Goal: Task Accomplishment & Management: Complete application form

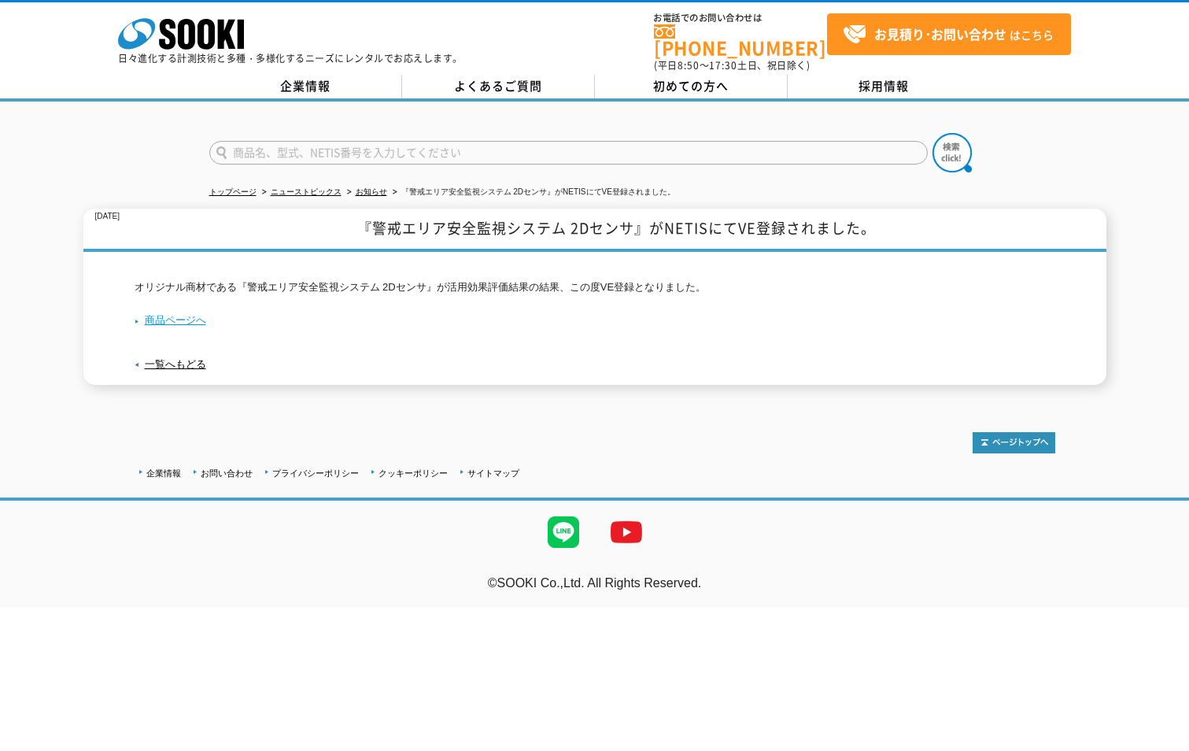
click at [178, 314] on link "商品ページへ" at bounding box center [171, 320] width 72 height 12
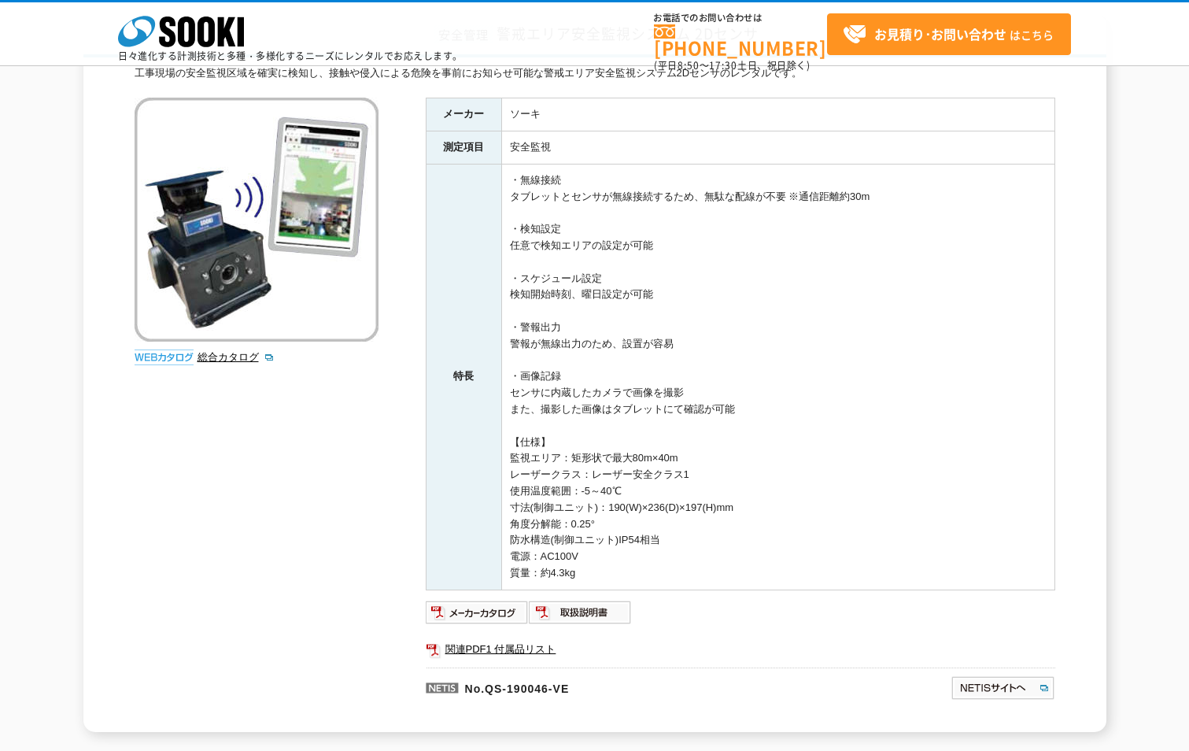
scroll to position [131, 0]
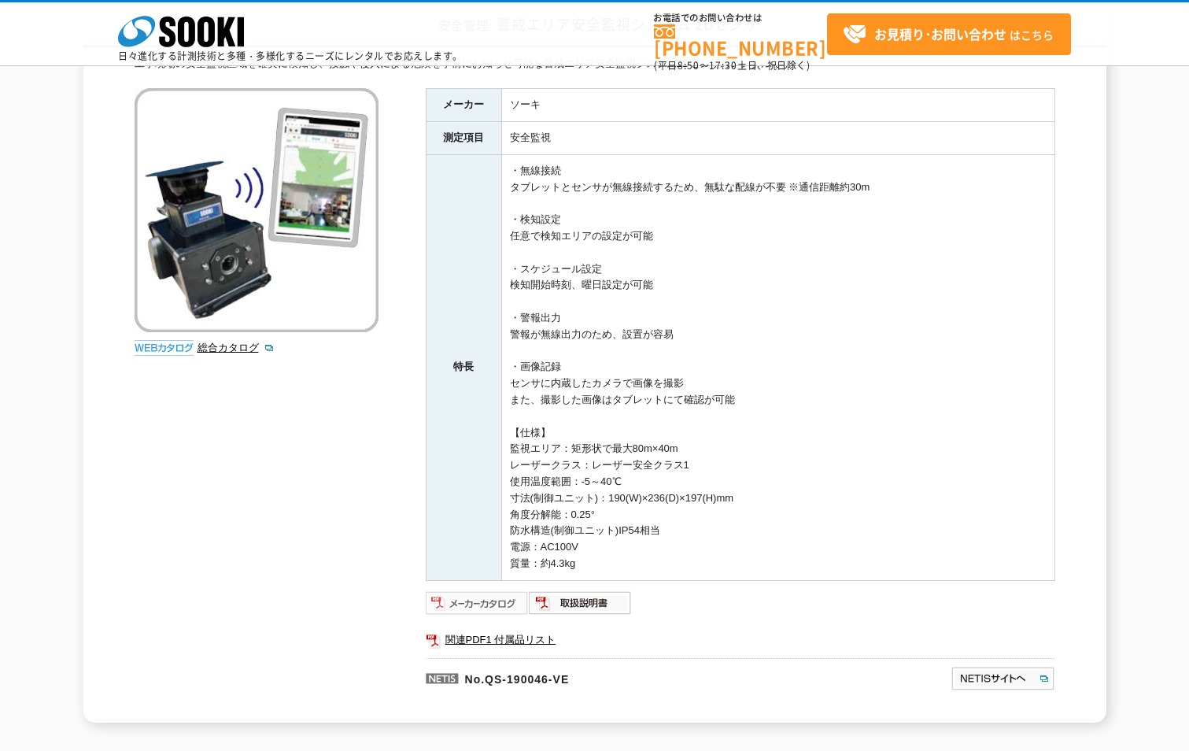
click at [486, 608] on img at bounding box center [477, 602] width 103 height 25
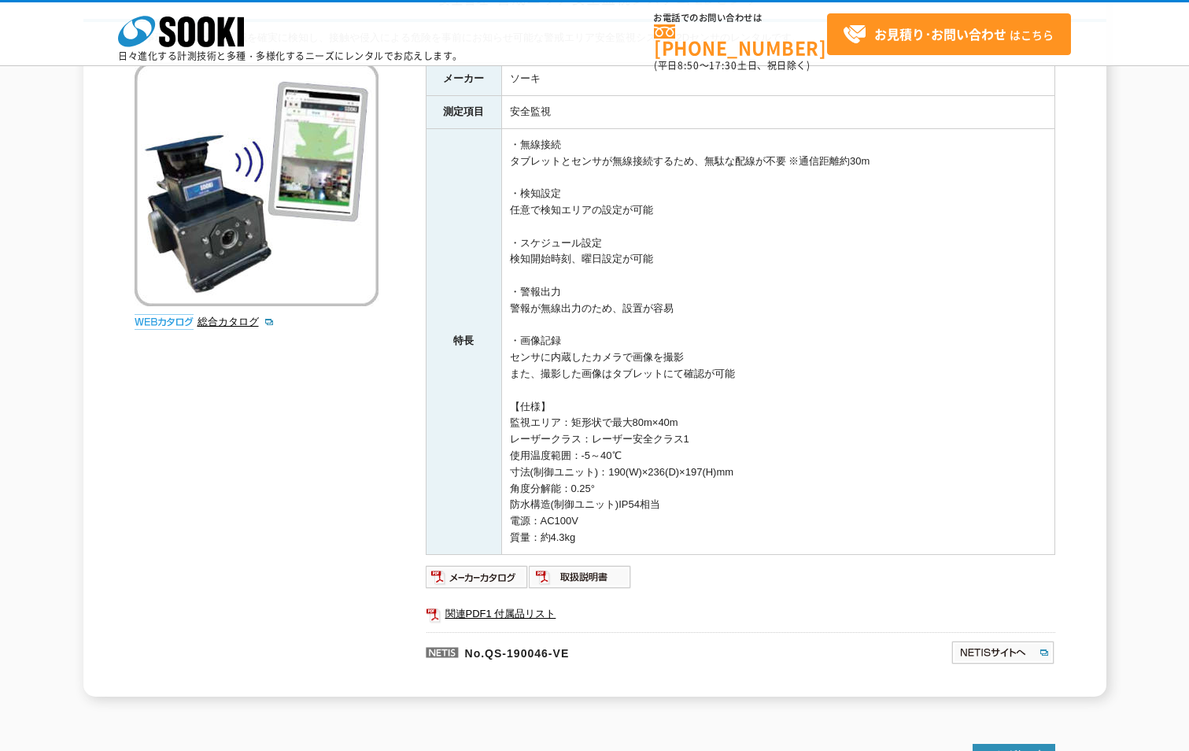
scroll to position [236, 0]
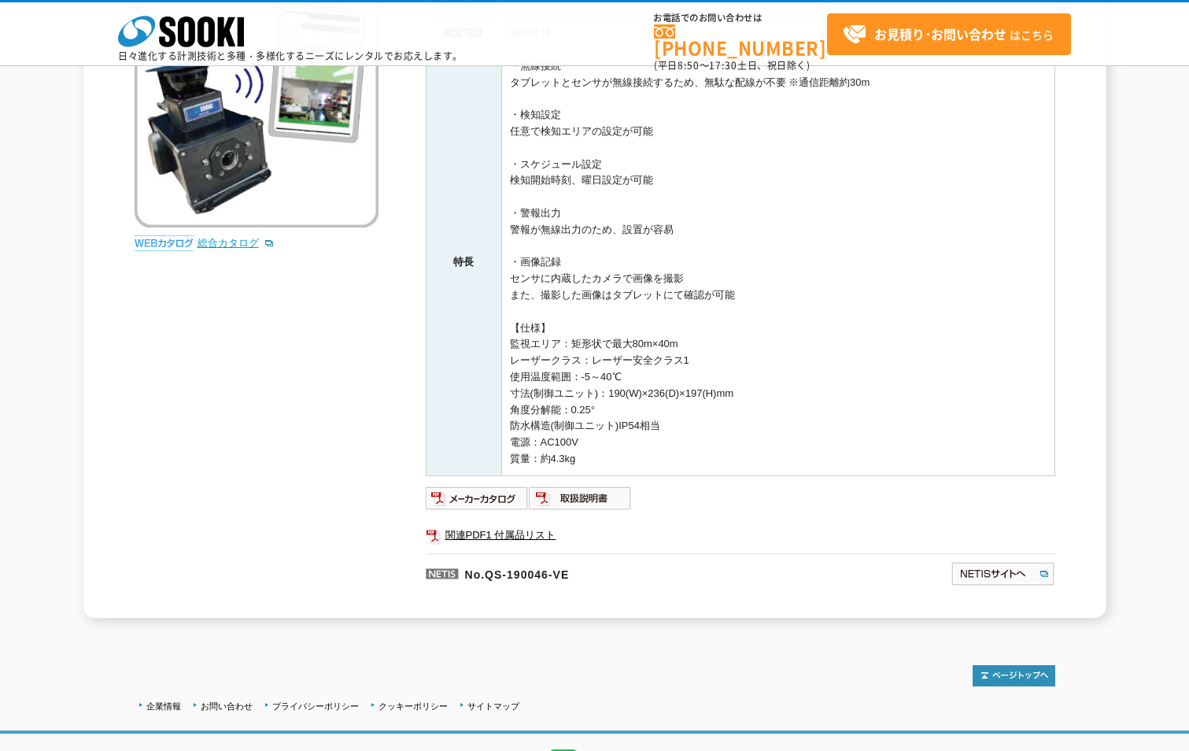
click at [243, 246] on link "総合カタログ" at bounding box center [235, 243] width 77 height 12
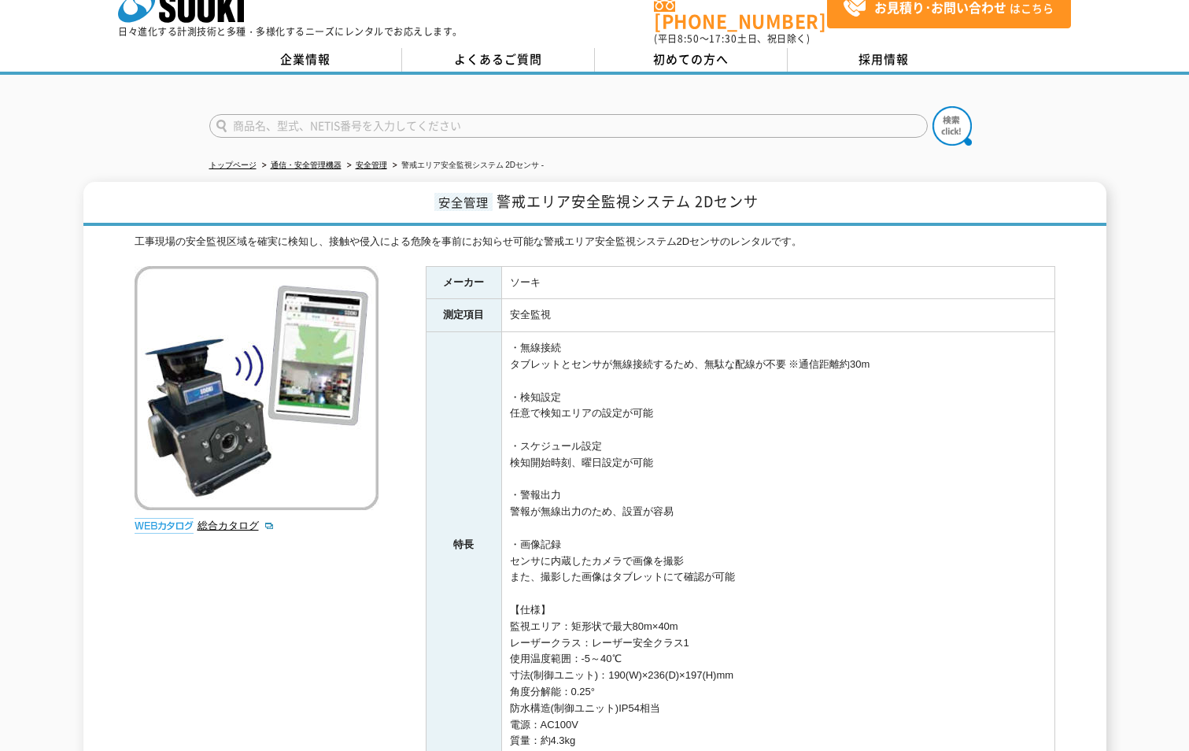
scroll to position [26, 0]
click at [991, 24] on link "お見積り･お問い合わせ はこちら" at bounding box center [949, 8] width 244 height 42
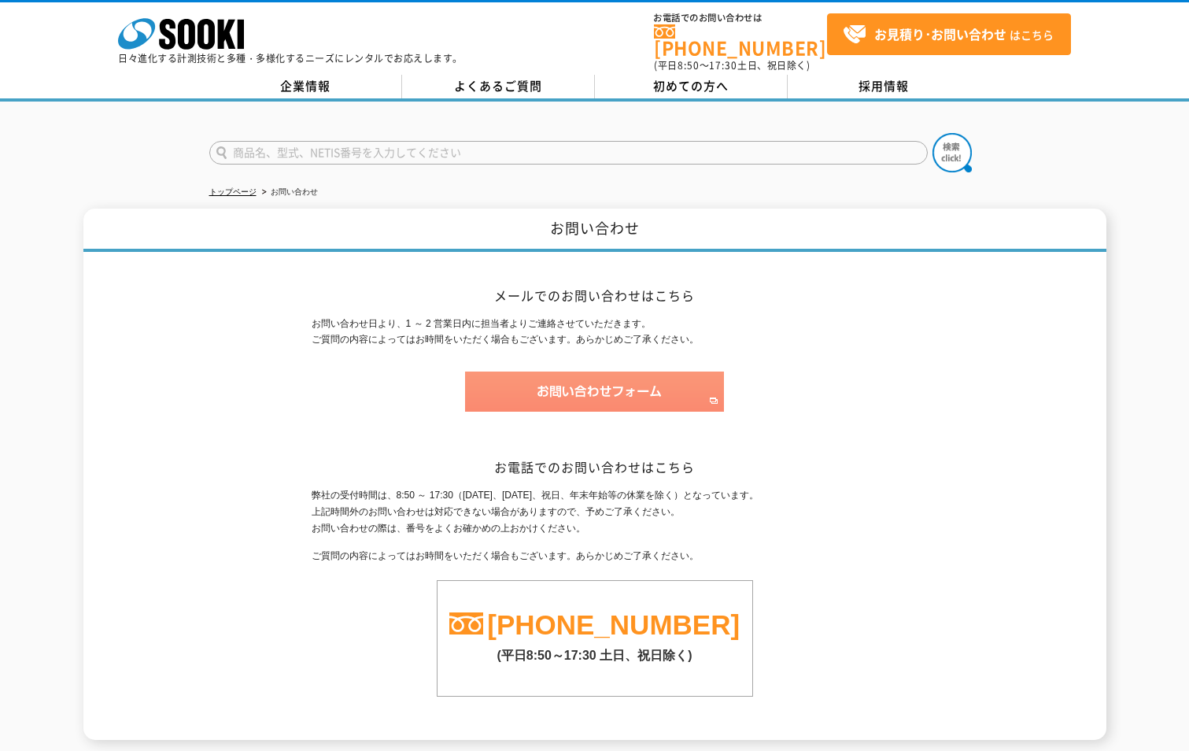
click at [618, 379] on img at bounding box center [594, 391] width 259 height 40
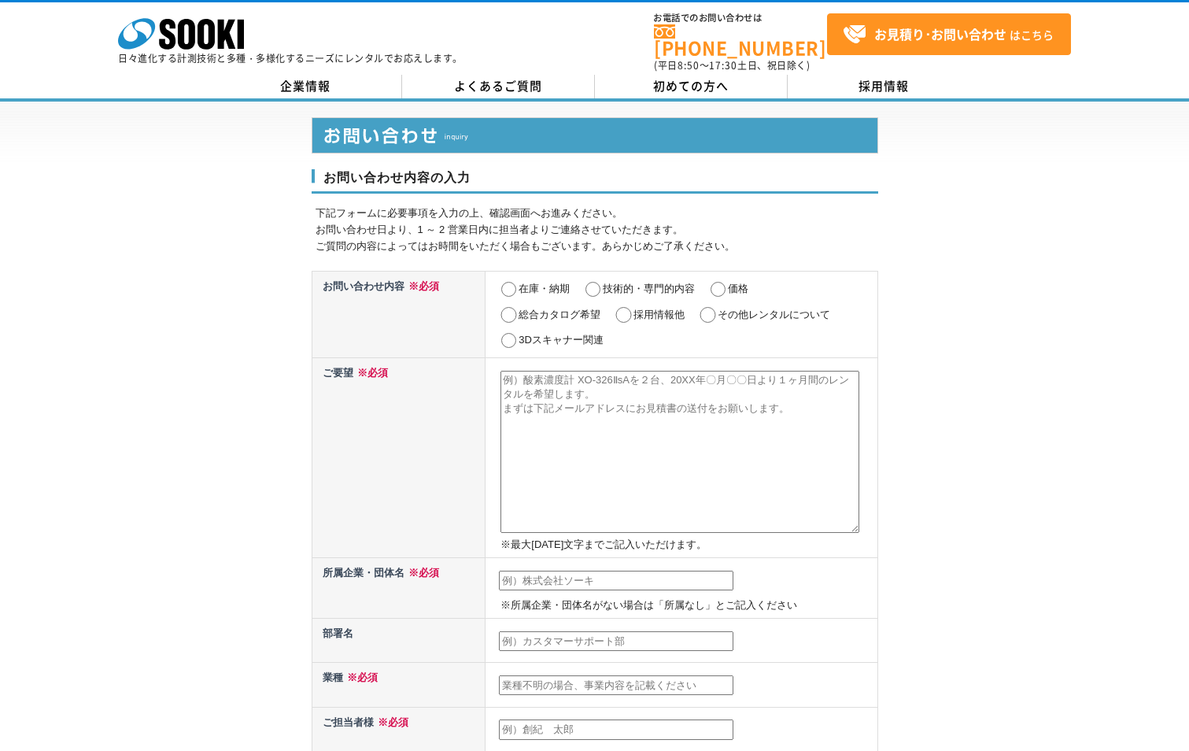
click at [714, 282] on input "価格" at bounding box center [718, 290] width 20 height 16
radio input "true"
click at [604, 382] on textarea at bounding box center [679, 452] width 359 height 162
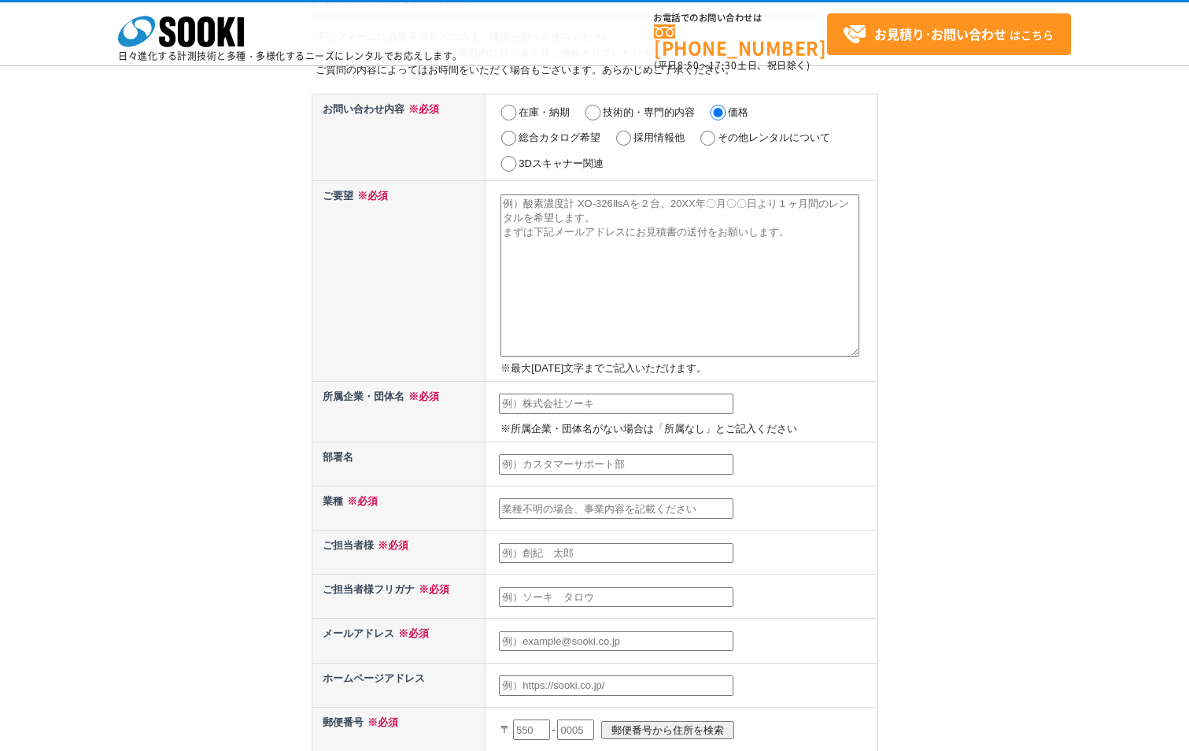
scroll to position [105, 0]
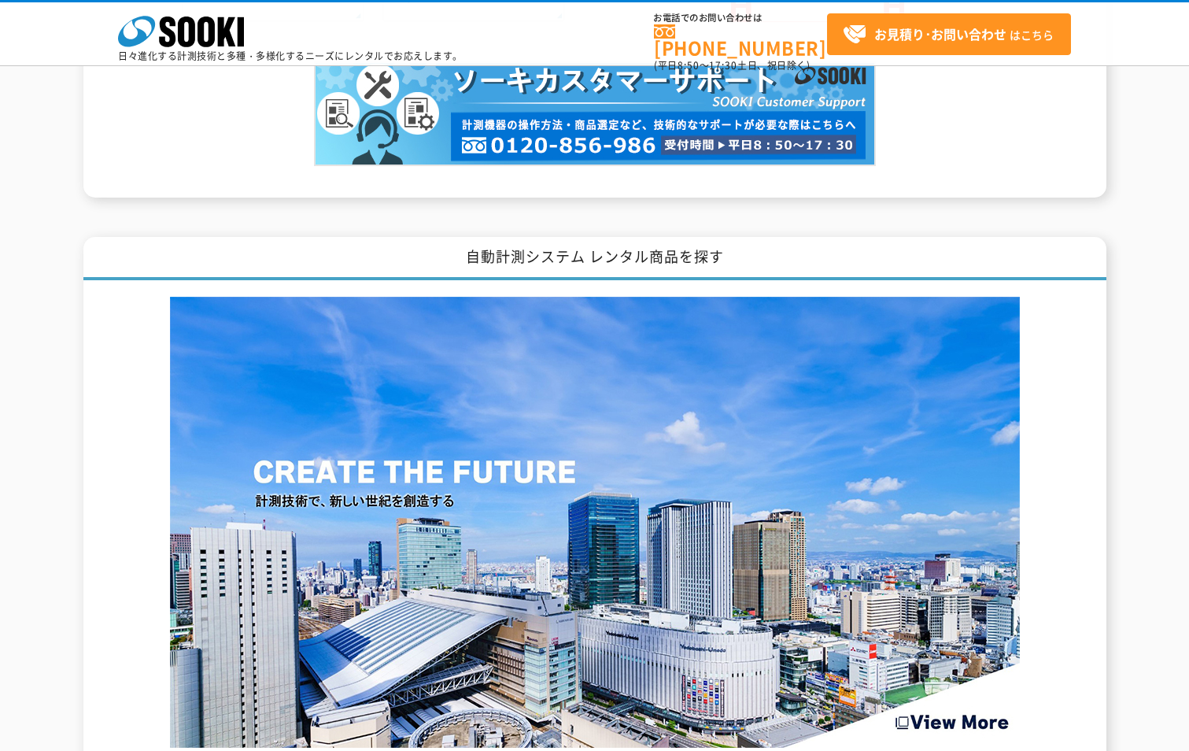
scroll to position [1862, 0]
